Goal: Entertainment & Leisure: Consume media (video, audio)

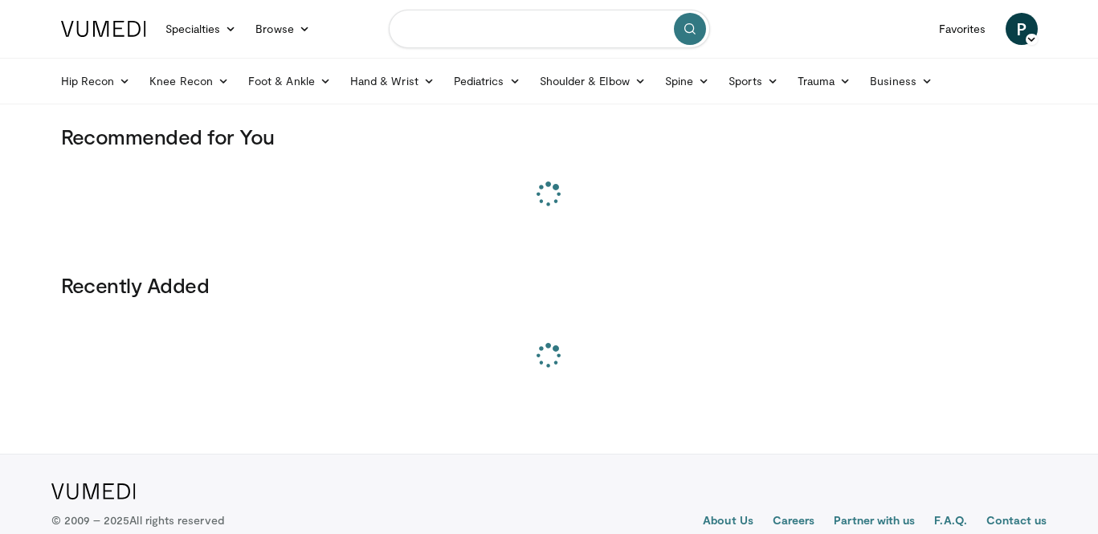
click at [508, 22] on input "Search topics, interventions" at bounding box center [549, 29] width 321 height 39
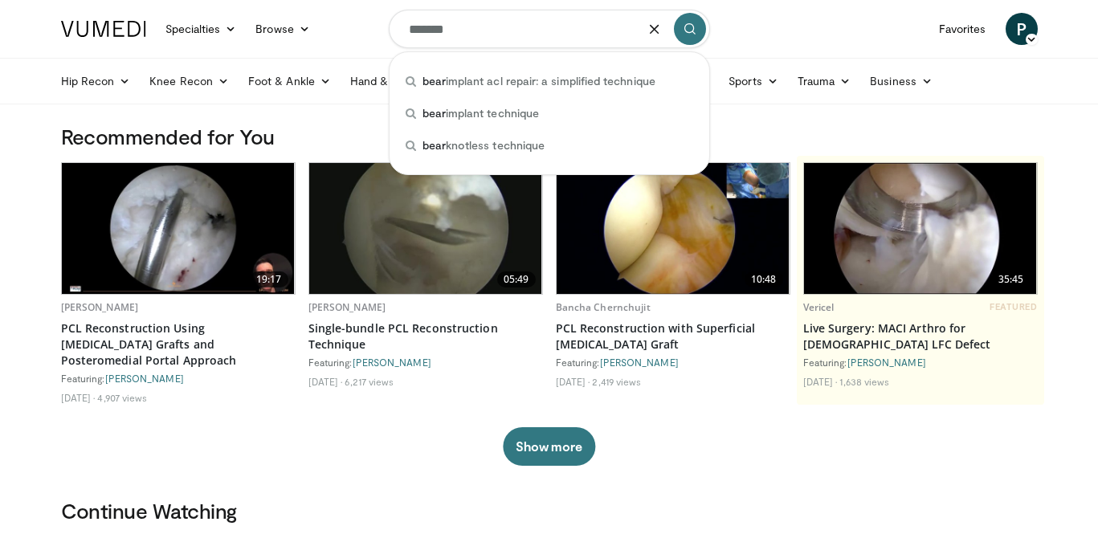
type input "********"
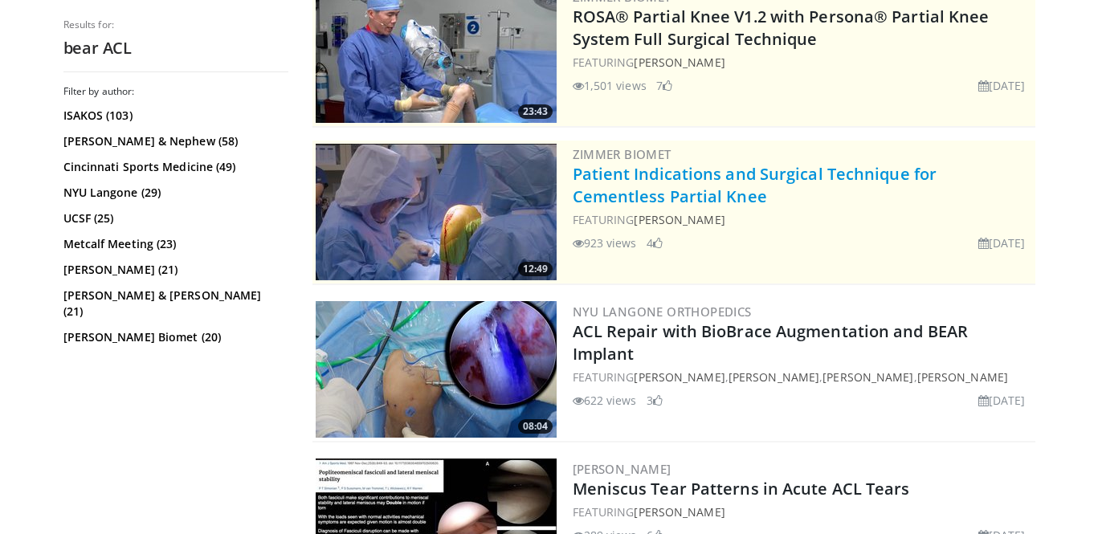
scroll to position [259, 0]
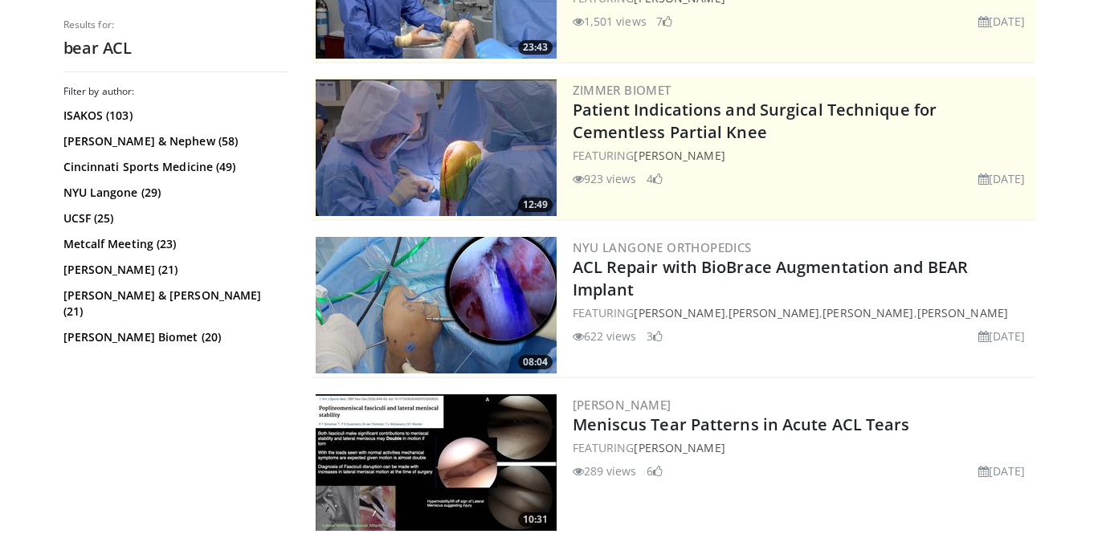
click at [455, 286] on img at bounding box center [436, 305] width 241 height 137
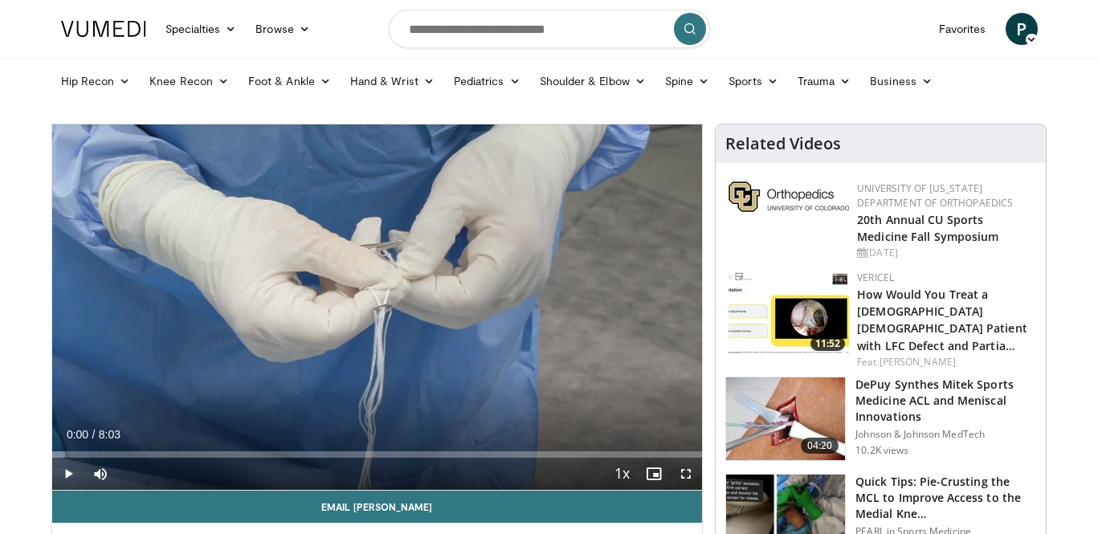
click at [71, 474] on span "Video Player" at bounding box center [68, 474] width 32 height 32
click at [683, 475] on span "Video Player" at bounding box center [686, 474] width 32 height 32
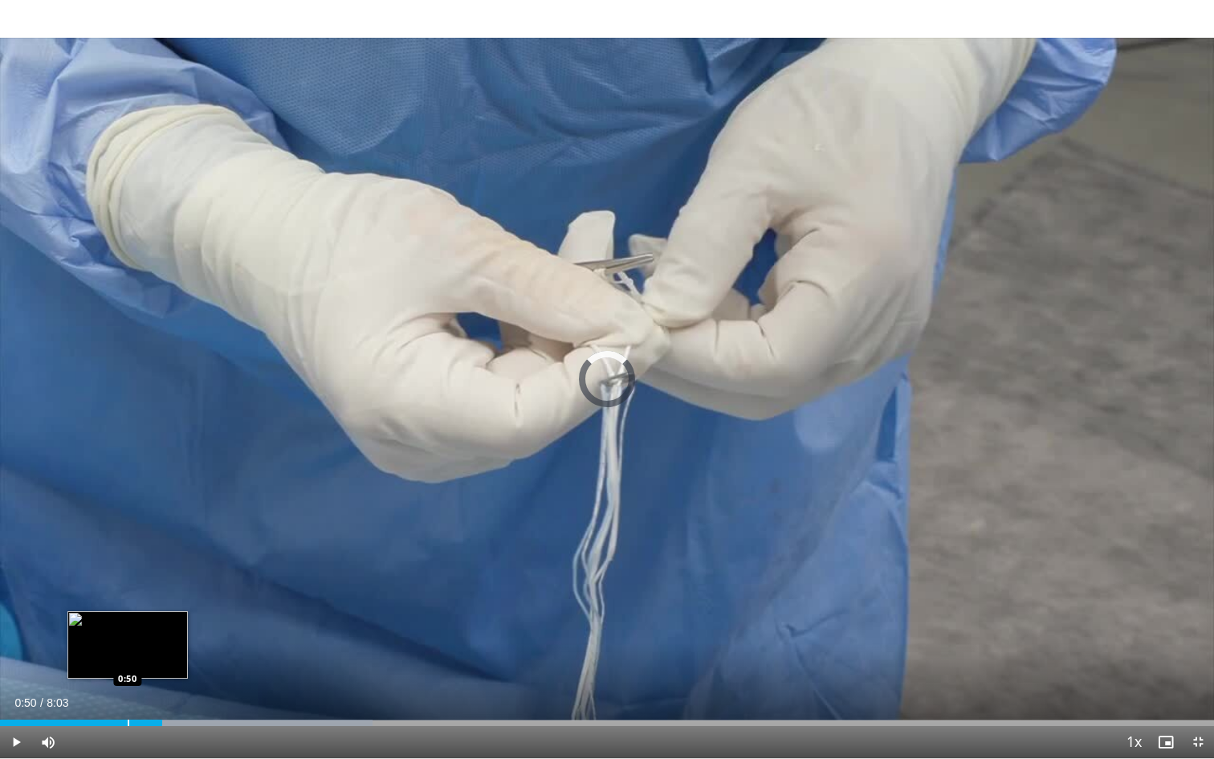
click at [128, 533] on div "Progress Bar" at bounding box center [129, 723] width 2 height 6
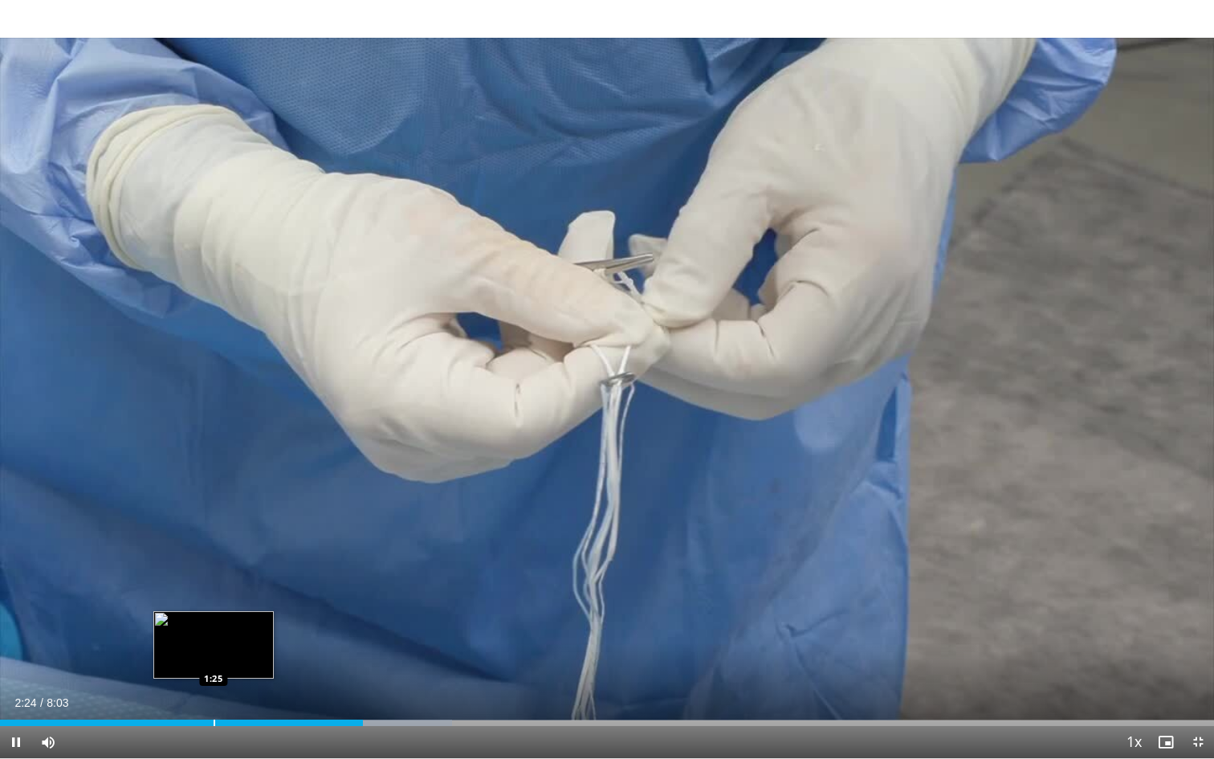
click at [214, 533] on div "Progress Bar" at bounding box center [215, 723] width 2 height 6
click at [203, 533] on div "Loaded : 43.43% 1:25 1:22" at bounding box center [607, 718] width 1214 height 15
click at [198, 533] on div "Progress Bar" at bounding box center [199, 723] width 2 height 6
click at [189, 533] on div "Loaded : 47.14% 1:15 1:15" at bounding box center [607, 723] width 1214 height 6
click at [177, 533] on div "1:15" at bounding box center [95, 723] width 190 height 6
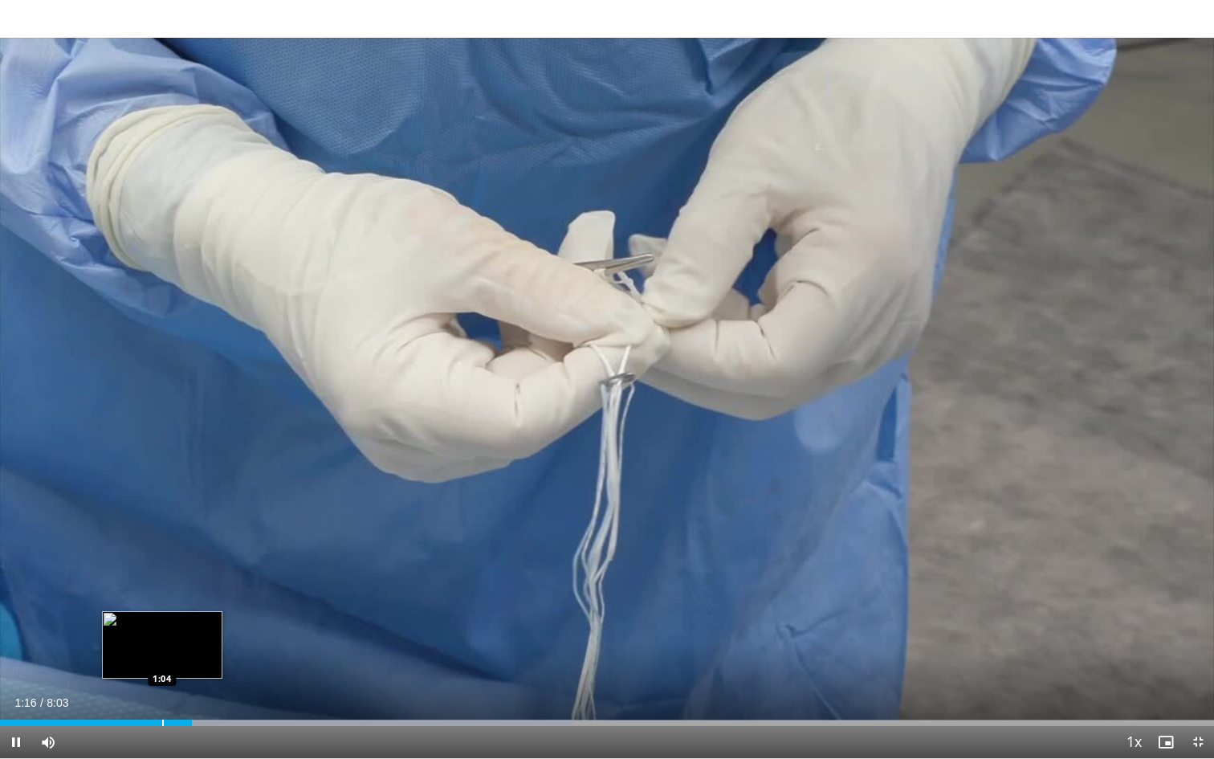
click at [162, 533] on div "Progress Bar" at bounding box center [163, 723] width 2 height 6
click at [228, 533] on div "Loaded : 39.29% 1:17 1:30" at bounding box center [607, 718] width 1214 height 15
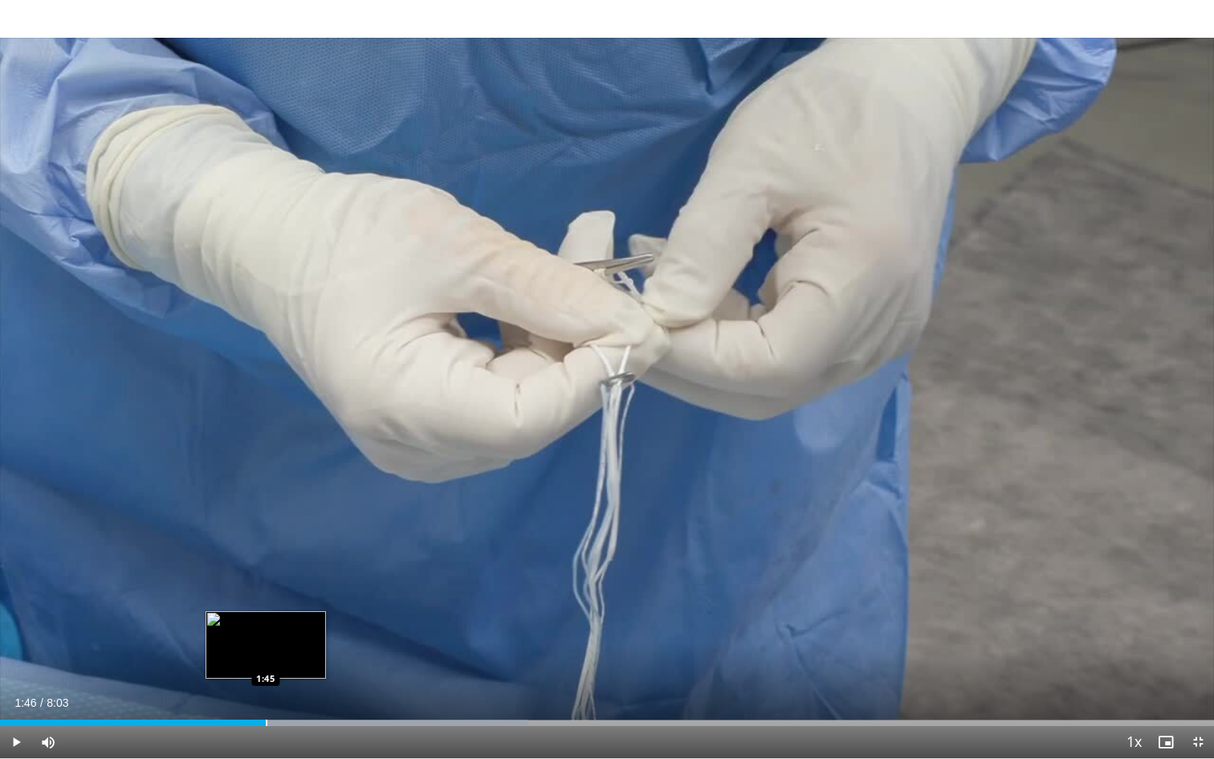
click at [267, 533] on div "Loaded : 43.43% 1:31 1:45" at bounding box center [607, 723] width 1214 height 6
click at [289, 533] on div "Progress Bar" at bounding box center [290, 723] width 2 height 6
click at [325, 533] on div "Loaded : 49.63% 2:00 2:09" at bounding box center [607, 718] width 1214 height 15
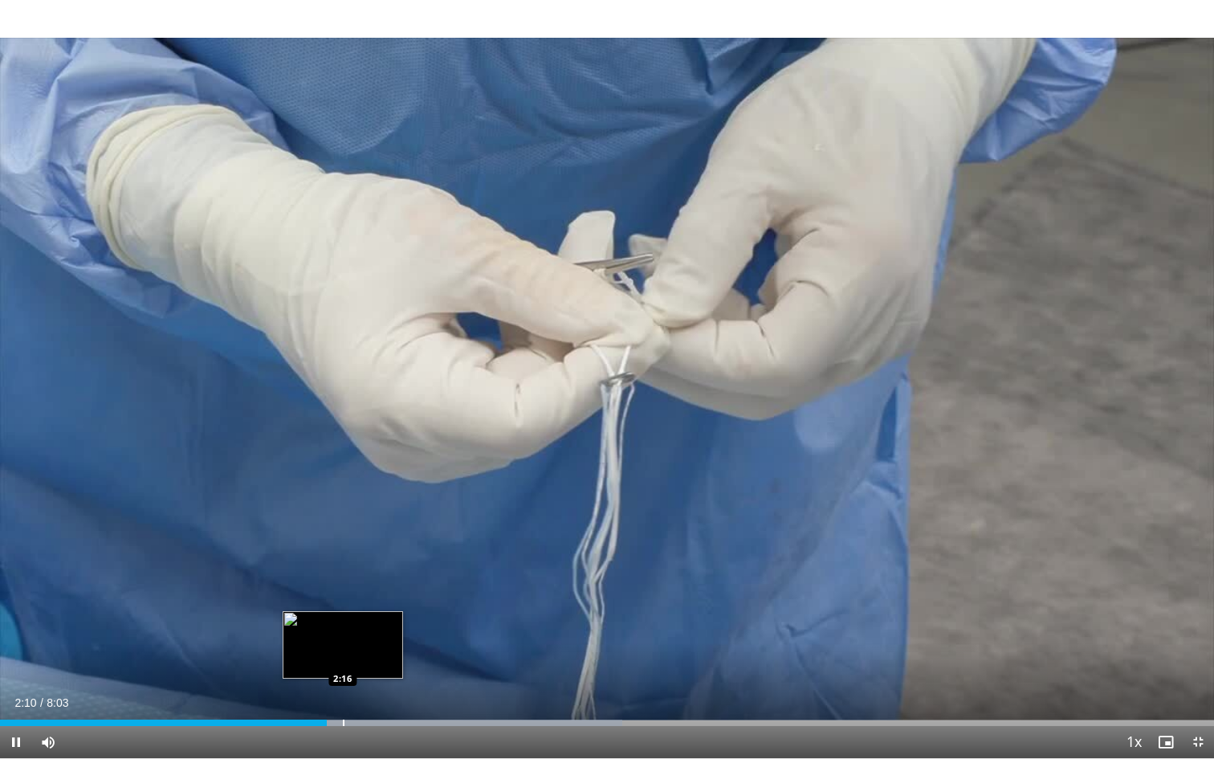
click at [343, 533] on div "Loaded : 51.23% 2:10 2:16" at bounding box center [607, 718] width 1214 height 15
click at [365, 533] on div "Progress Bar" at bounding box center [365, 723] width 2 height 6
click at [388, 533] on div "Progress Bar" at bounding box center [387, 723] width 2 height 6
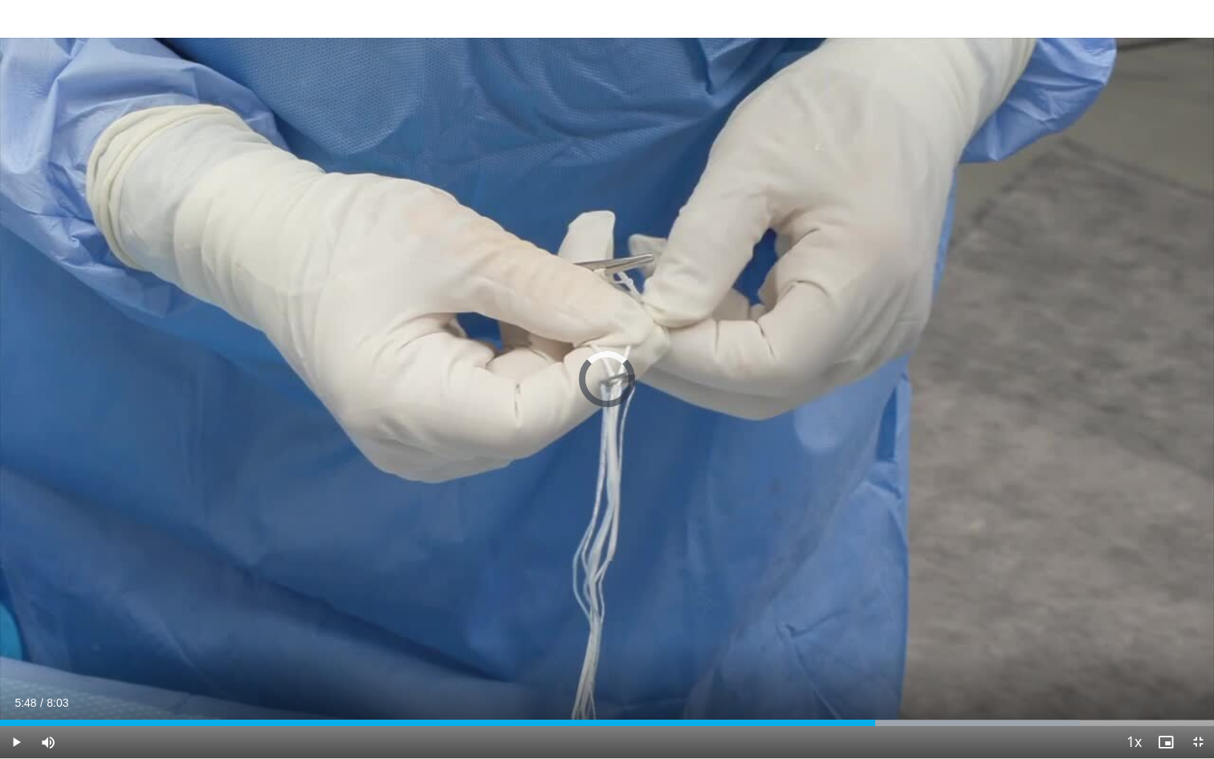
click at [875, 533] on div "Progress Bar" at bounding box center [876, 723] width 2 height 6
click at [906, 533] on div "Progress Bar" at bounding box center [906, 723] width 2 height 6
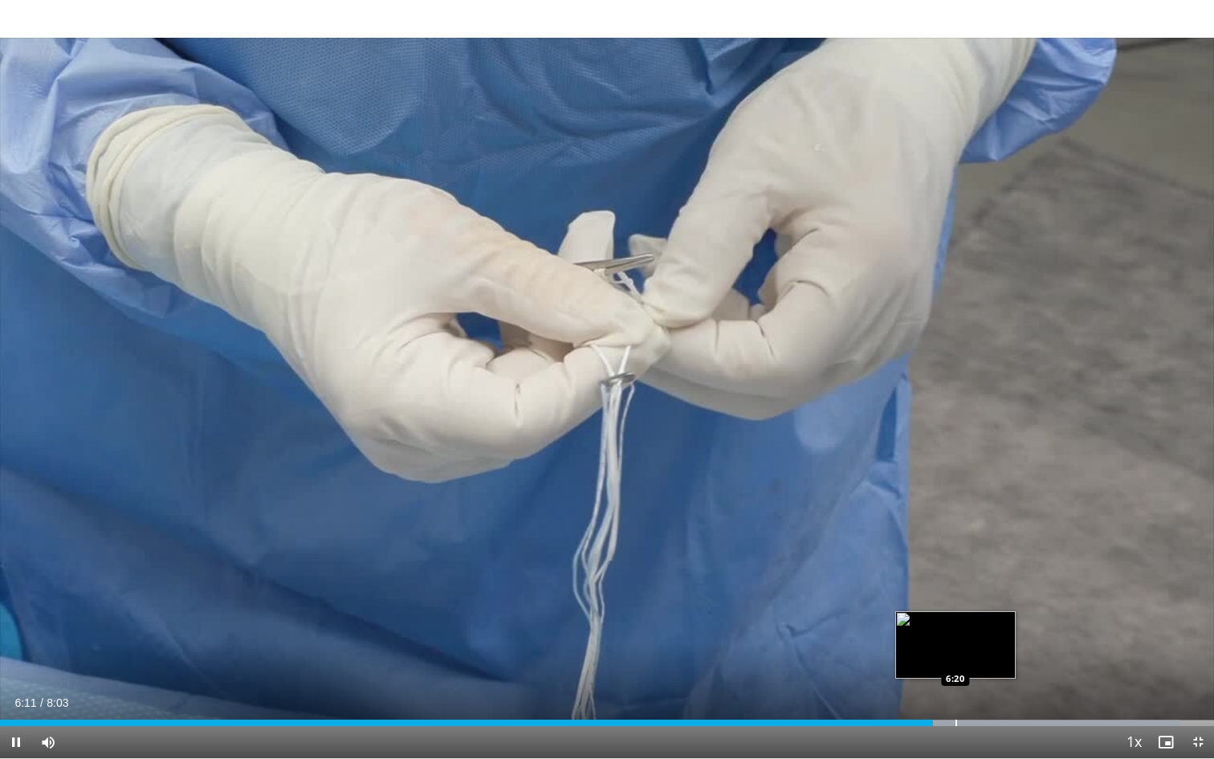
click at [956, 533] on div "Loaded : 97.21% 6:11 6:20" at bounding box center [607, 718] width 1214 height 15
click at [988, 533] on div "Loaded : 99.98% 6:23 6:33" at bounding box center [607, 718] width 1214 height 15
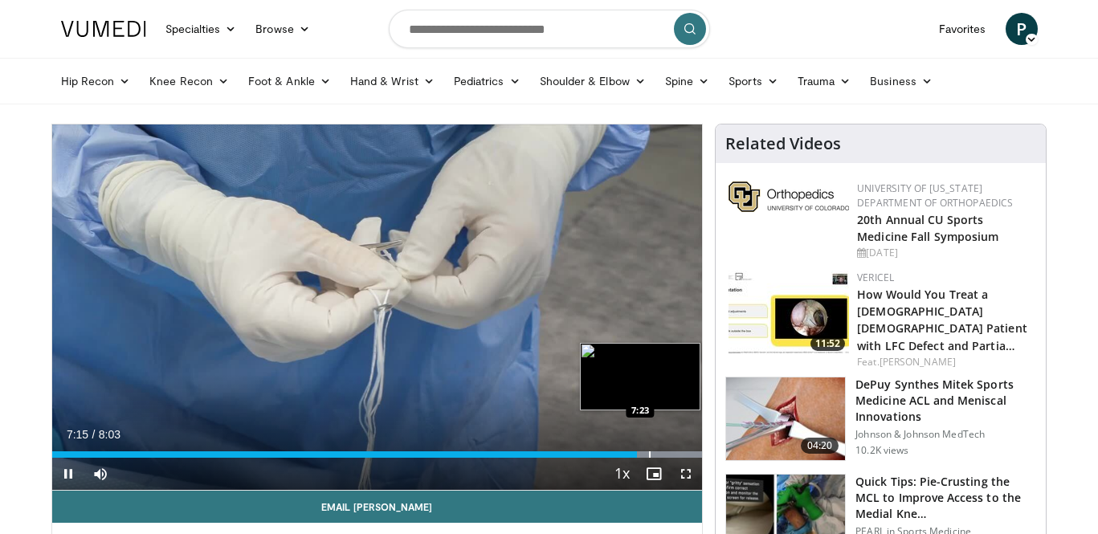
click at [647, 451] on div "Loaded : 99.98% 7:15 7:23" at bounding box center [377, 454] width 650 height 6
click at [667, 453] on div "Progress Bar" at bounding box center [667, 454] width 2 height 6
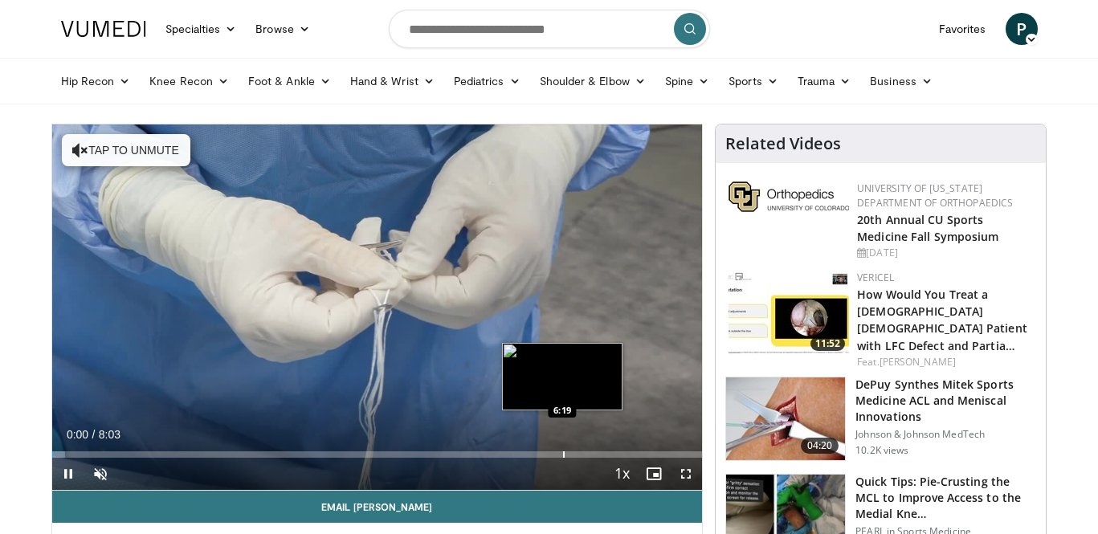
click at [563, 454] on div "Progress Bar" at bounding box center [564, 454] width 2 height 6
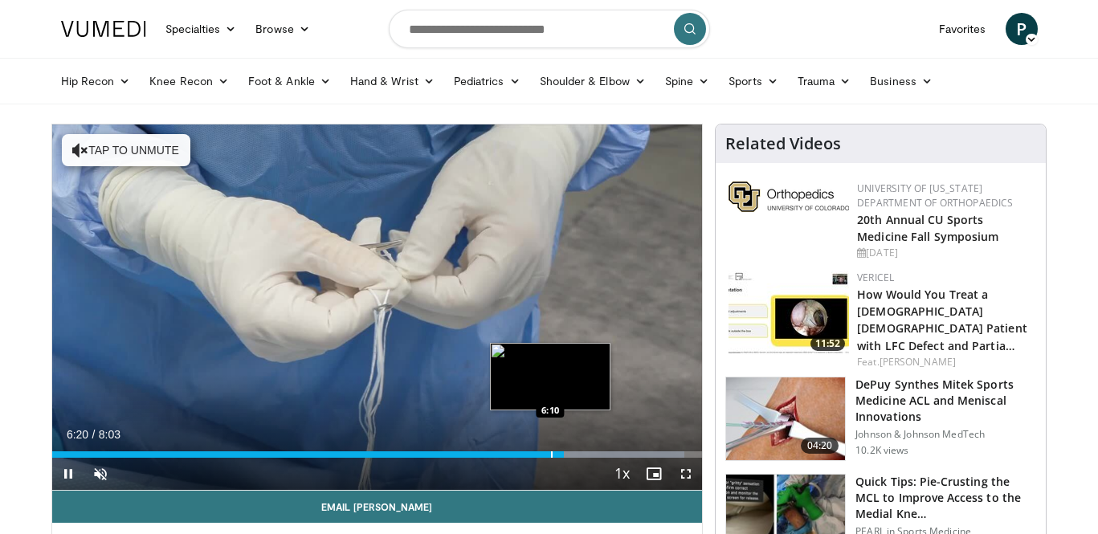
click at [549, 451] on div "6:20" at bounding box center [308, 454] width 512 height 6
click at [543, 452] on div "Progress Bar" at bounding box center [544, 454] width 2 height 6
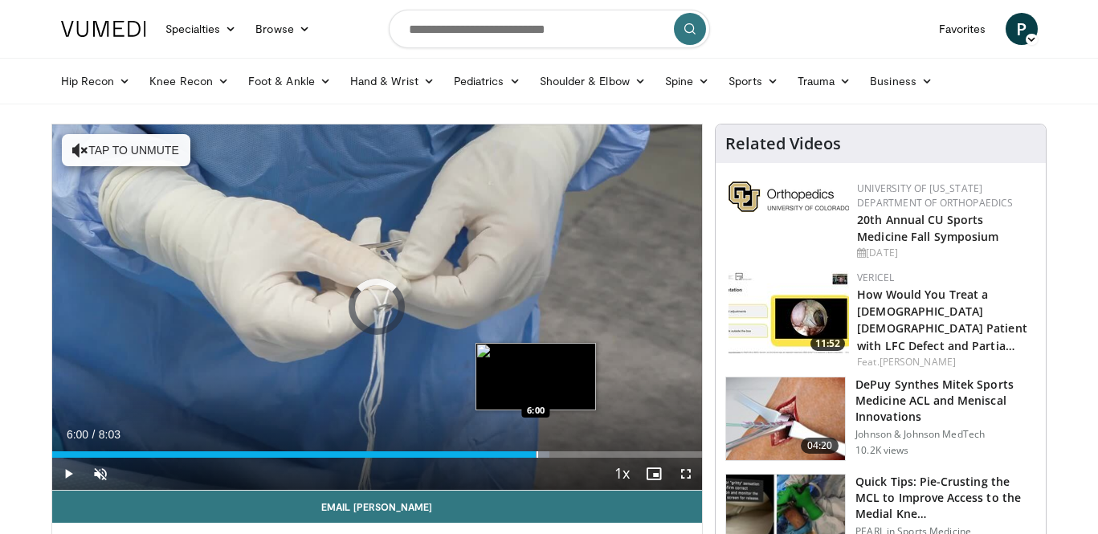
click at [536, 452] on div "Progress Bar" at bounding box center [537, 454] width 2 height 6
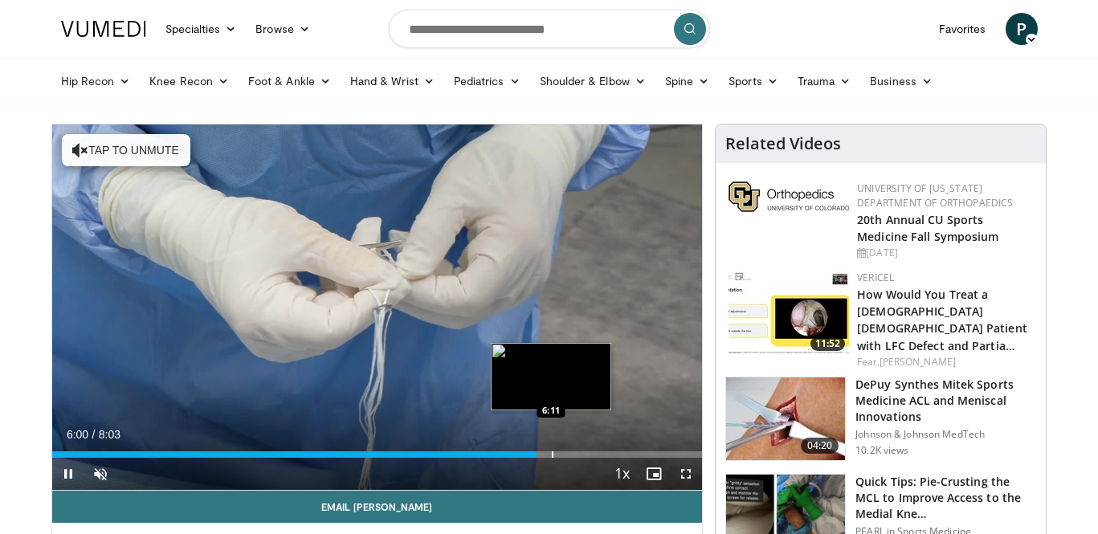
click at [552, 455] on div "Progress Bar" at bounding box center [553, 454] width 2 height 6
click at [565, 454] on div "Progress Bar" at bounding box center [566, 454] width 2 height 6
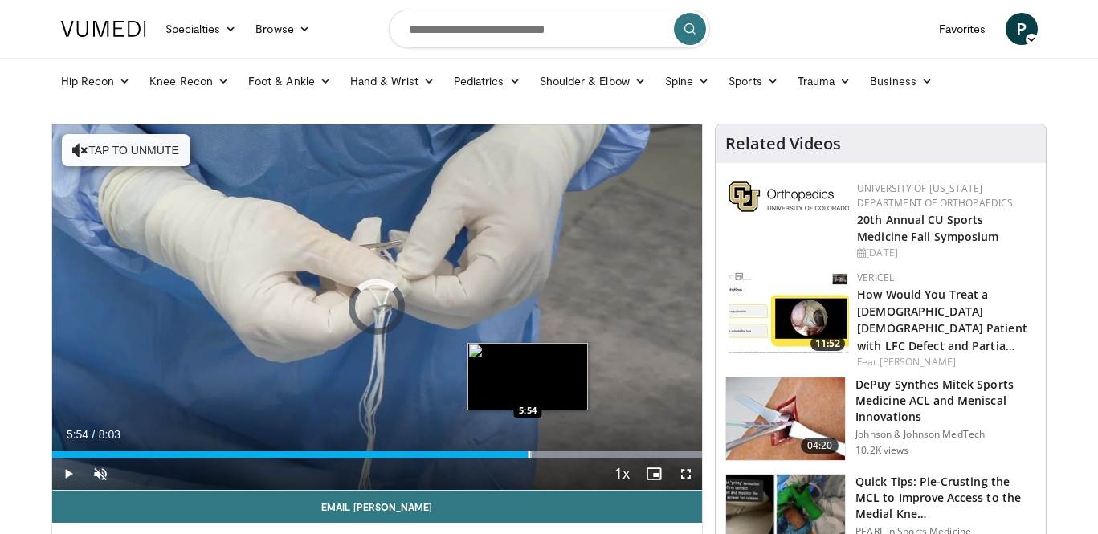
click at [528, 453] on div "Progress Bar" at bounding box center [529, 454] width 2 height 6
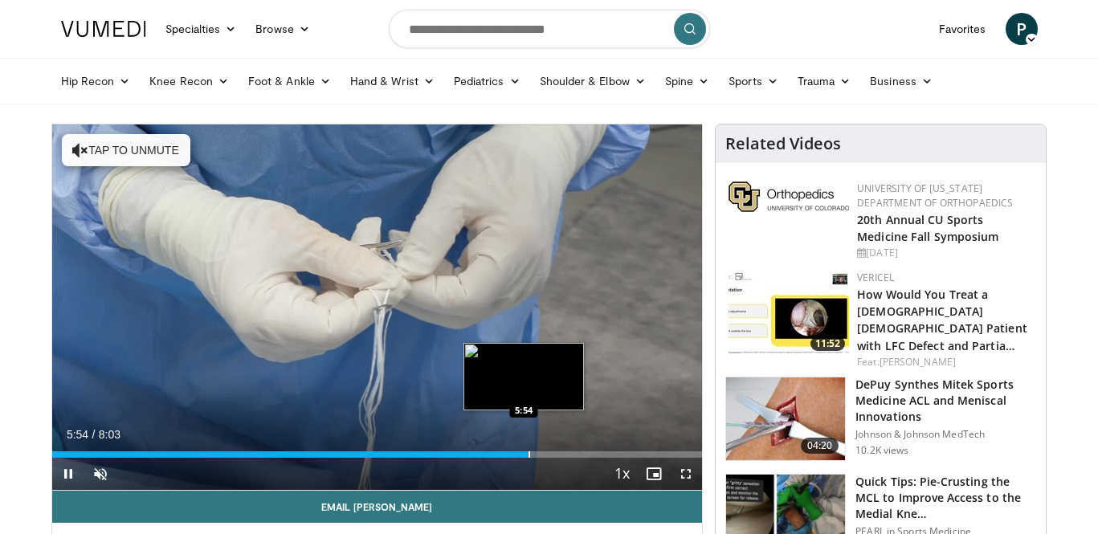
click at [528, 451] on div "Progress Bar" at bounding box center [529, 454] width 2 height 6
click at [520, 453] on div "Progress Bar" at bounding box center [521, 454] width 2 height 6
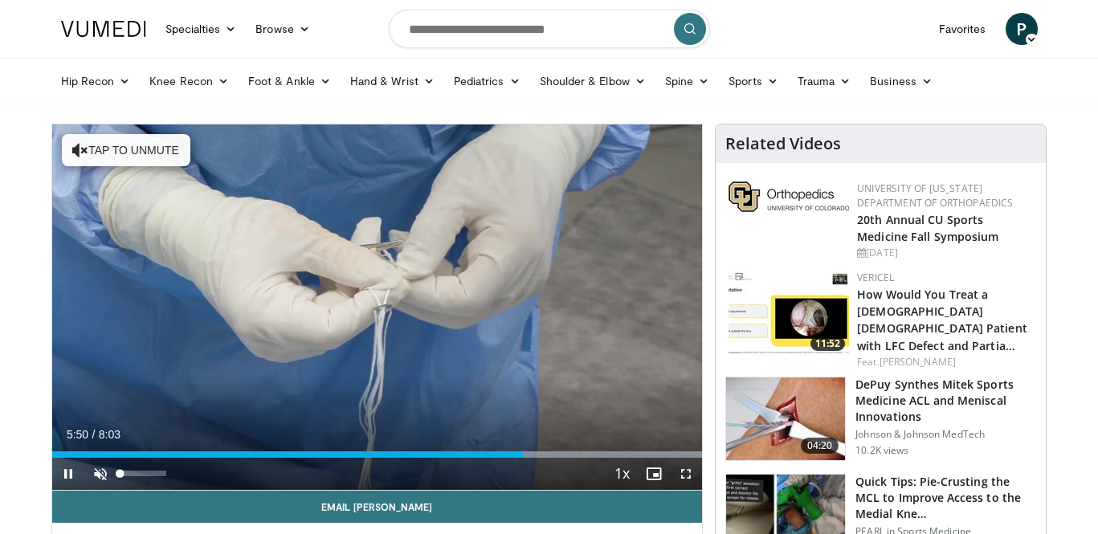
click at [107, 474] on span "Video Player" at bounding box center [100, 474] width 32 height 32
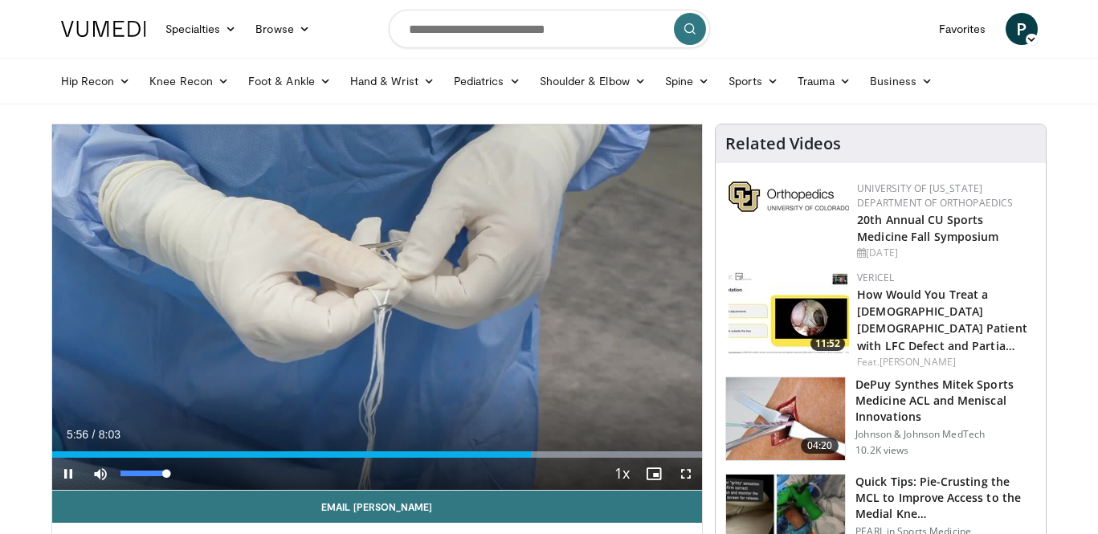
click at [98, 477] on span "Video Player" at bounding box center [100, 474] width 32 height 32
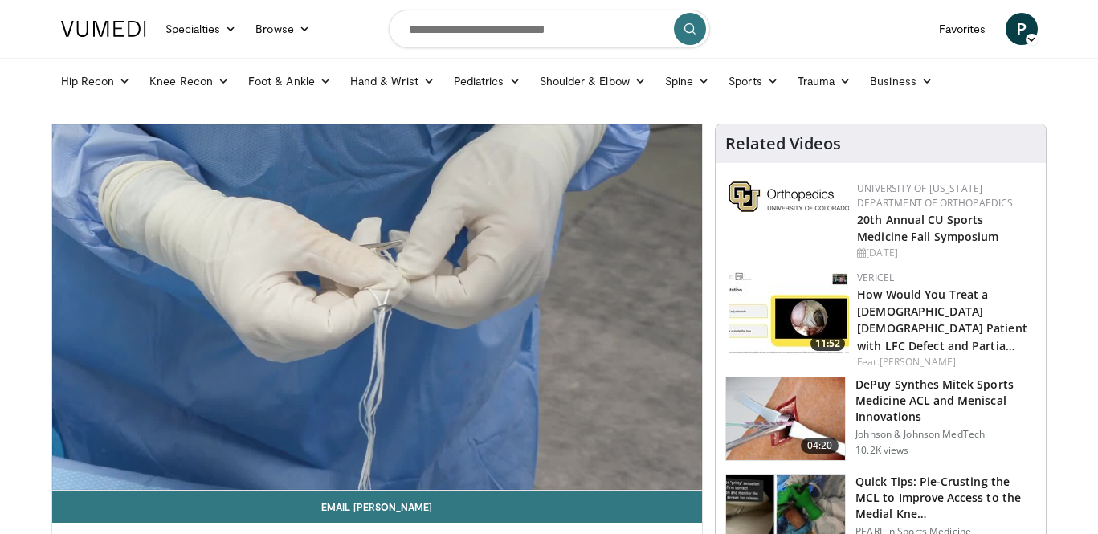
click at [98, 477] on div "10 seconds Tap to unmute" at bounding box center [377, 306] width 650 height 365
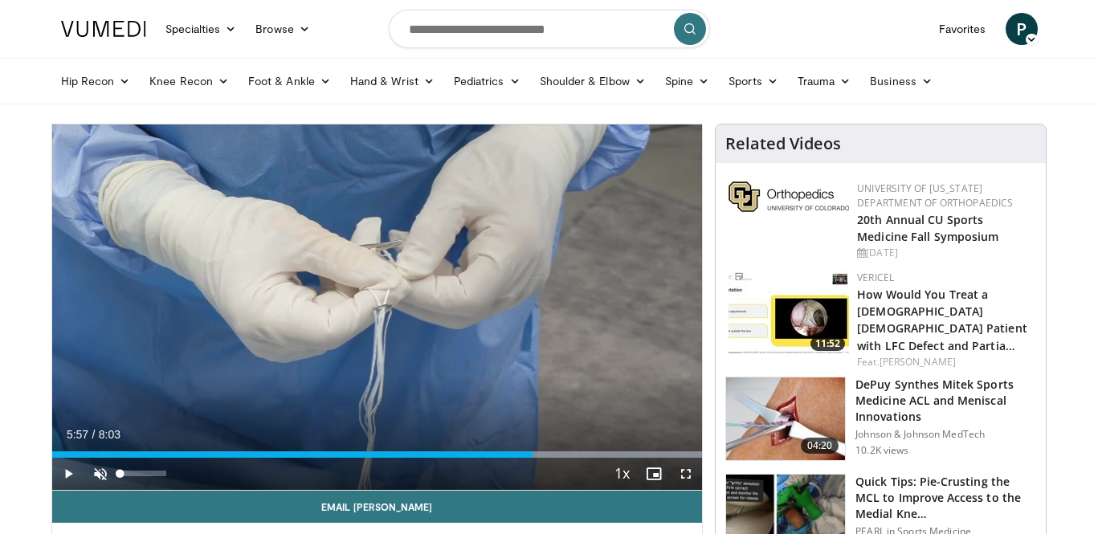
click at [66, 473] on span "Video Player" at bounding box center [68, 474] width 32 height 32
click at [96, 474] on span "Video Player" at bounding box center [100, 474] width 32 height 32
click at [69, 481] on span "Video Player" at bounding box center [68, 474] width 32 height 32
